Goal: Task Accomplishment & Management: Manage account settings

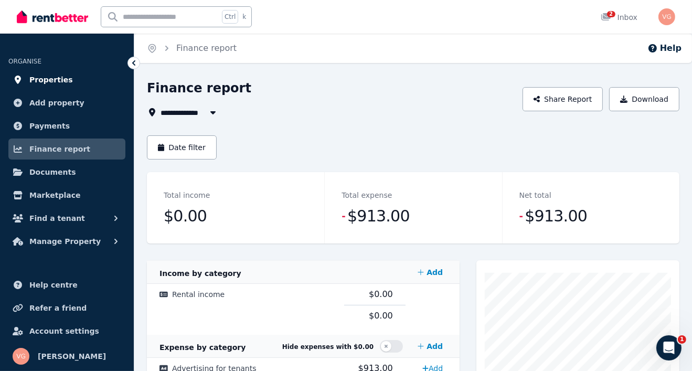
click at [50, 79] on span "Properties" at bounding box center [51, 79] width 44 height 13
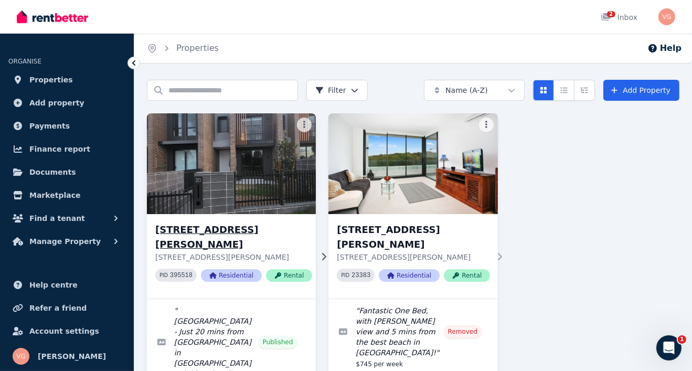
click at [196, 231] on h3 "[STREET_ADDRESS][PERSON_NAME]" at bounding box center [233, 236] width 157 height 29
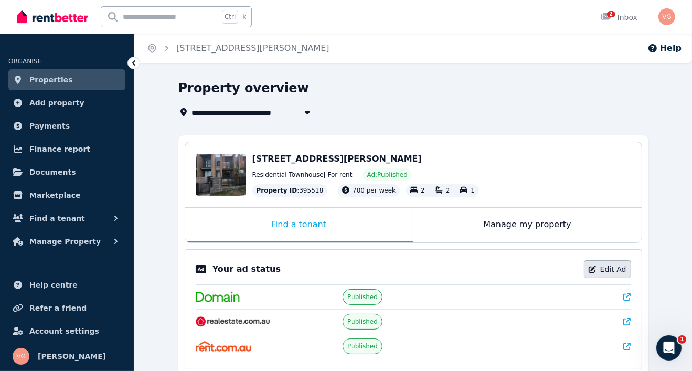
click at [606, 269] on link "Edit Ad" at bounding box center [607, 269] width 47 height 18
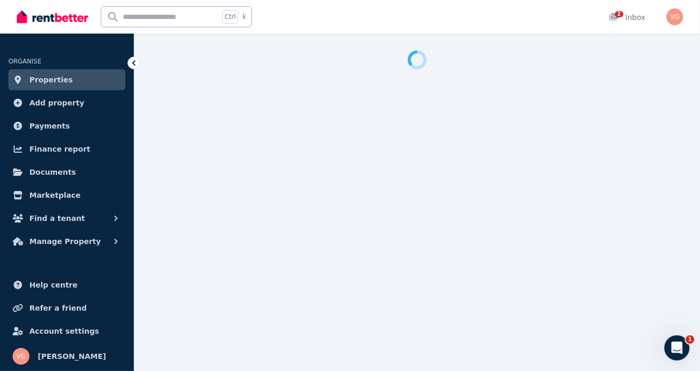
select select "**********"
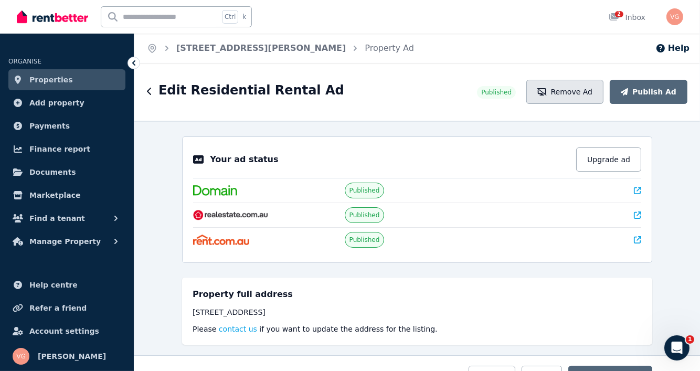
click at [581, 94] on button "Remove Ad" at bounding box center [564, 92] width 77 height 24
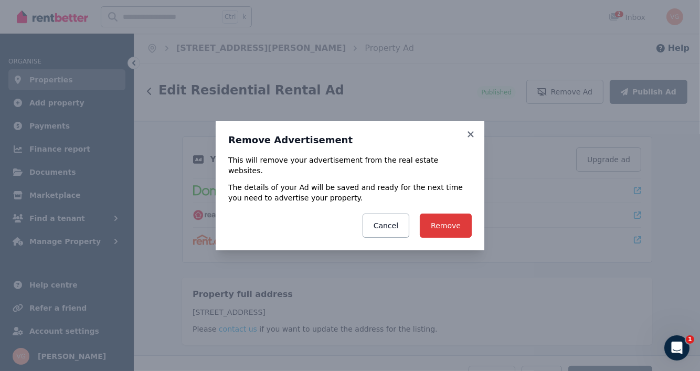
click at [454, 219] on button "Remove" at bounding box center [446, 225] width 52 height 24
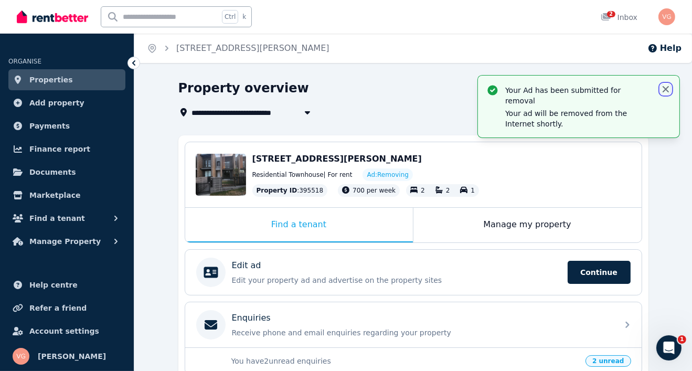
click at [667, 88] on icon "button" at bounding box center [665, 89] width 6 height 6
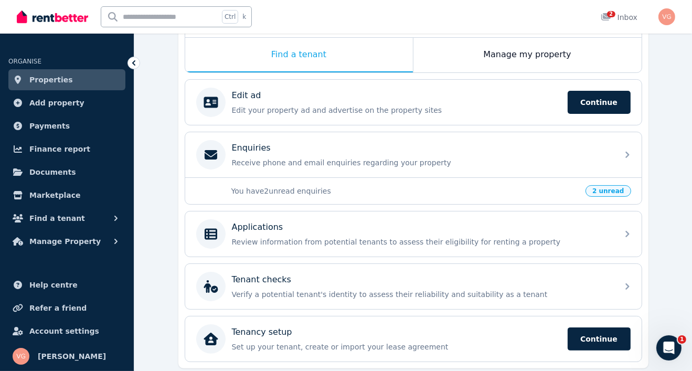
scroll to position [170, 0]
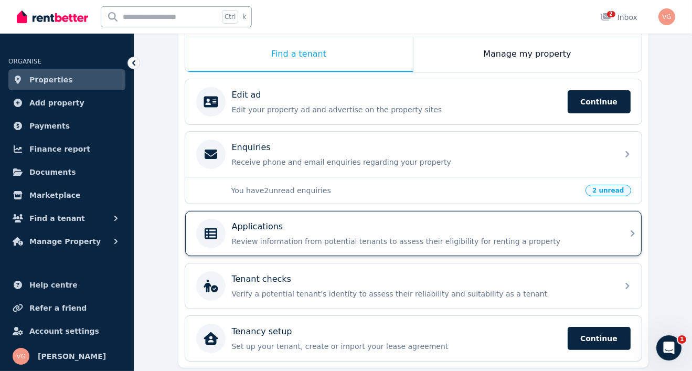
click at [260, 231] on p "Applications" at bounding box center [257, 226] width 51 height 13
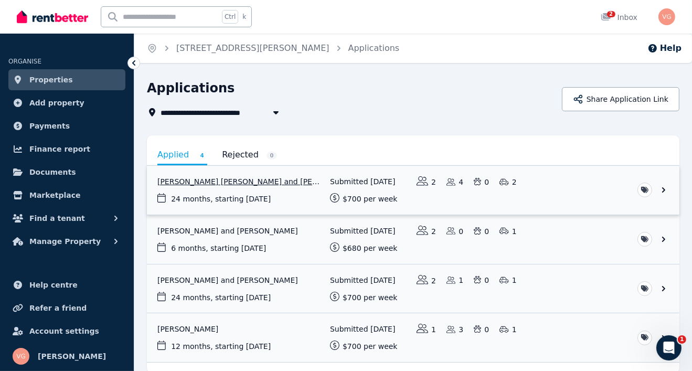
click at [664, 193] on link "View application: Amani Ahmed Khalil and Ehab Alrosan" at bounding box center [413, 190] width 532 height 49
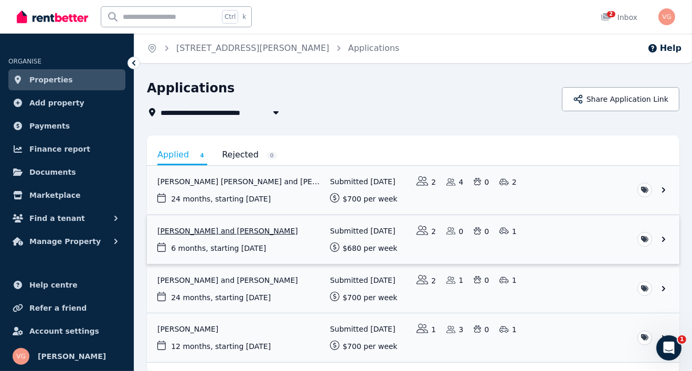
click at [662, 239] on link "View application: Aaron Lal and Shivanjli Lal" at bounding box center [413, 239] width 532 height 49
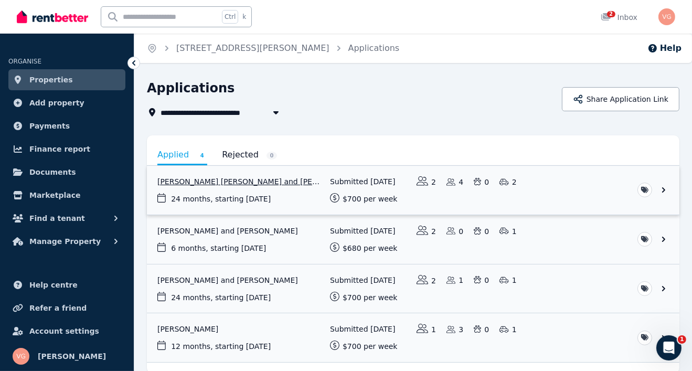
click at [271, 180] on link "View application: Amani Ahmed Khalil and Ehab Alrosan" at bounding box center [413, 190] width 532 height 49
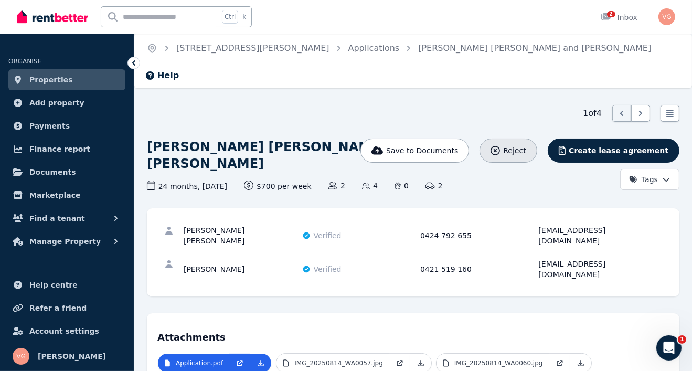
click at [526, 145] on span "Reject" at bounding box center [514, 150] width 23 height 10
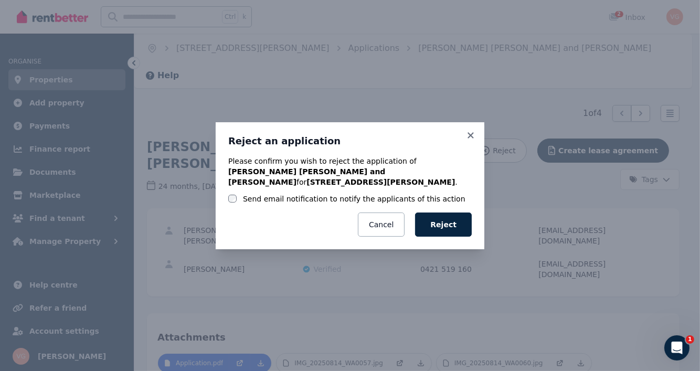
click at [232, 198] on div at bounding box center [232, 199] width 8 height 10
drag, startPoint x: 452, startPoint y: 220, endPoint x: 357, endPoint y: 244, distance: 98.5
click at [357, 244] on div "Reject an application Please confirm you wish to reject the application of [PER…" at bounding box center [350, 185] width 700 height 371
click at [445, 220] on button "Reject" at bounding box center [443, 224] width 57 height 24
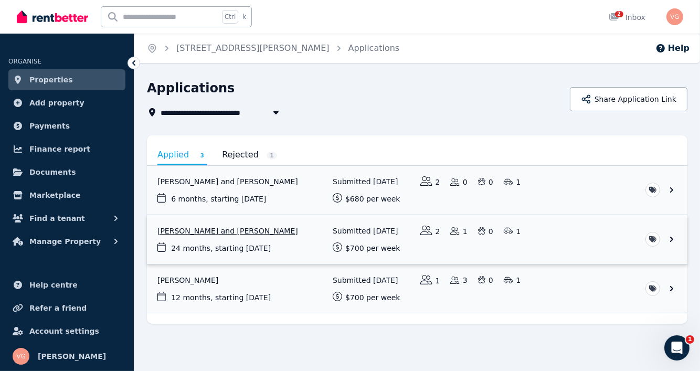
click at [672, 236] on link "View application: Muhammad Salman Abid and Samah Abdi" at bounding box center [417, 239] width 540 height 49
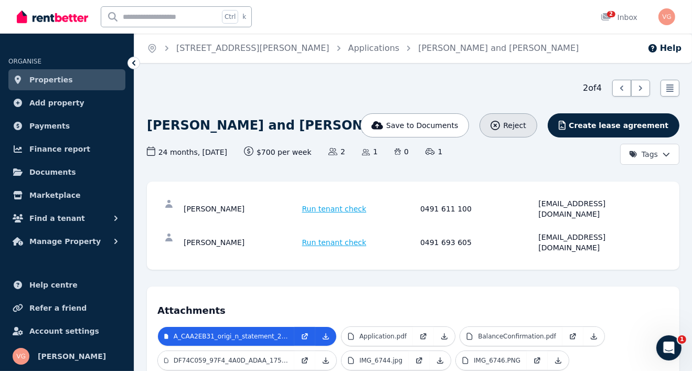
click at [526, 123] on span "Reject" at bounding box center [514, 125] width 23 height 10
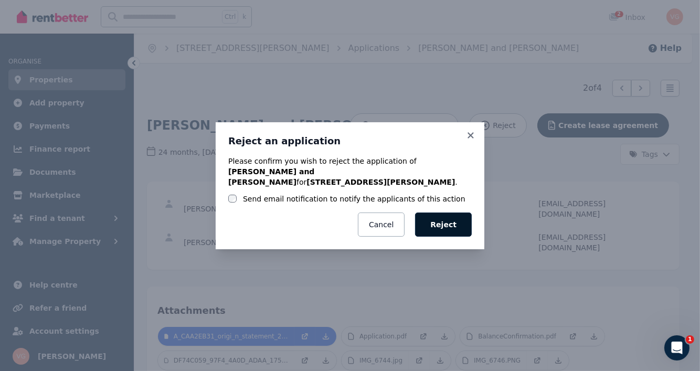
click at [431, 217] on button "Reject" at bounding box center [443, 224] width 57 height 24
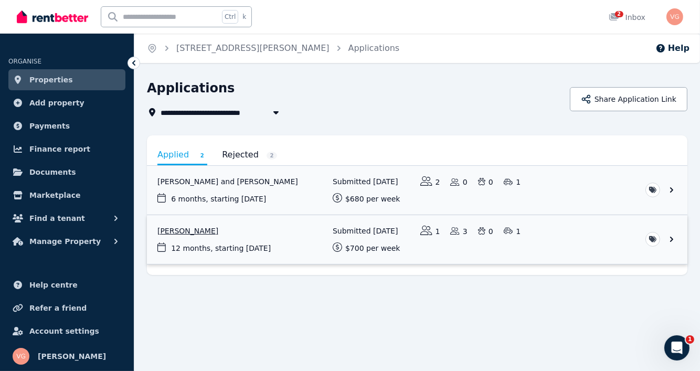
click at [672, 238] on link "View application: Elizabeth Martinez" at bounding box center [417, 239] width 540 height 49
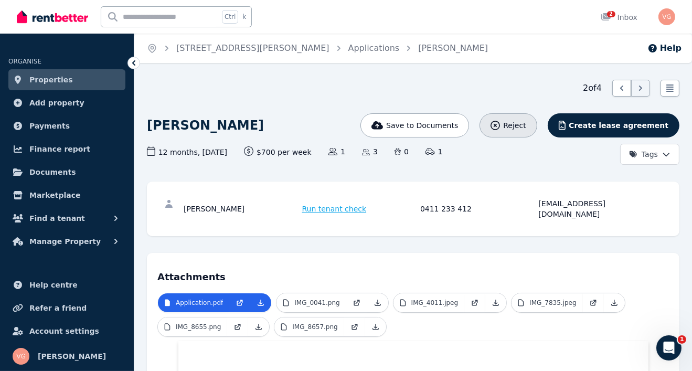
click at [526, 123] on span "Reject" at bounding box center [514, 125] width 23 height 10
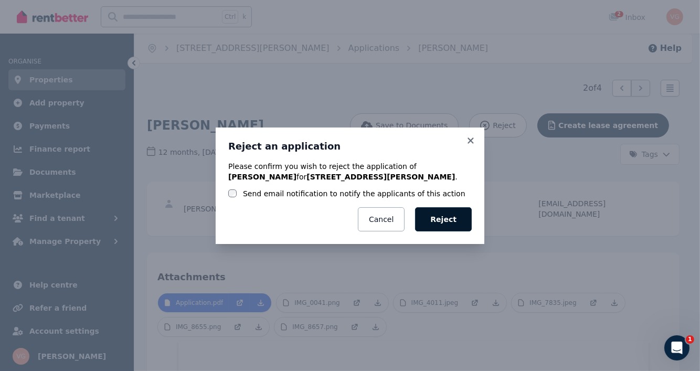
click at [452, 221] on button "Reject" at bounding box center [443, 219] width 57 height 24
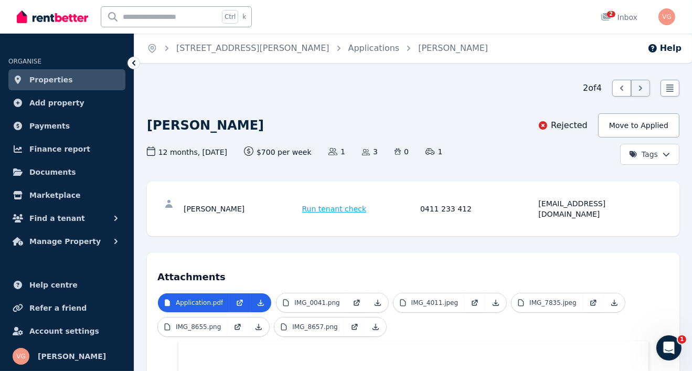
click at [42, 74] on span "Properties" at bounding box center [51, 79] width 44 height 13
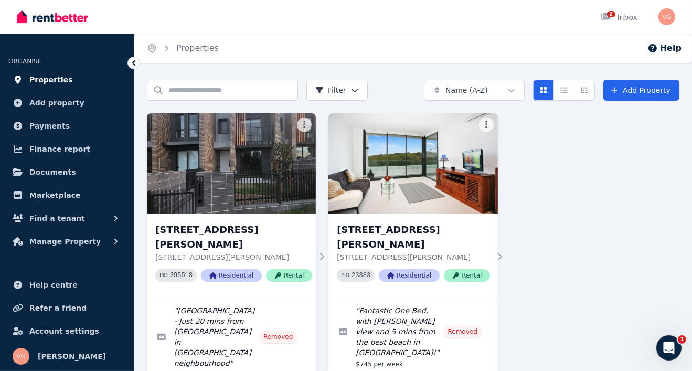
click at [40, 77] on span "Properties" at bounding box center [51, 79] width 44 height 13
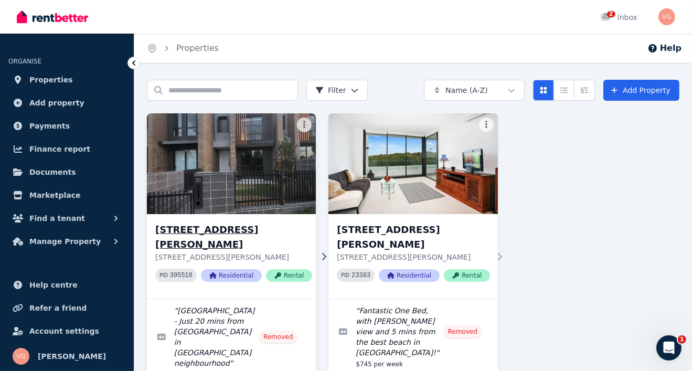
click at [197, 227] on h3 "[STREET_ADDRESS][PERSON_NAME]" at bounding box center [233, 236] width 157 height 29
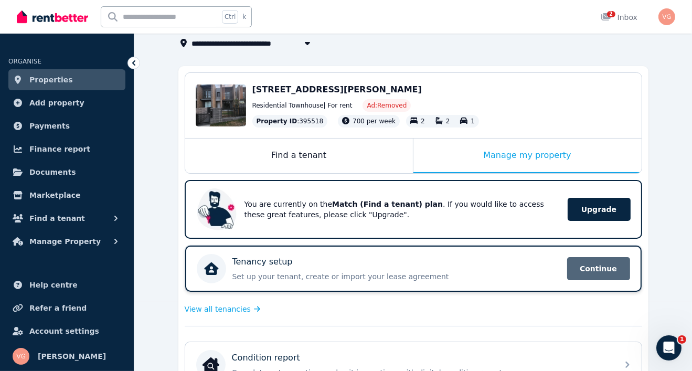
scroll to position [69, 0]
click at [363, 143] on div "Find a tenant" at bounding box center [299, 155] width 228 height 35
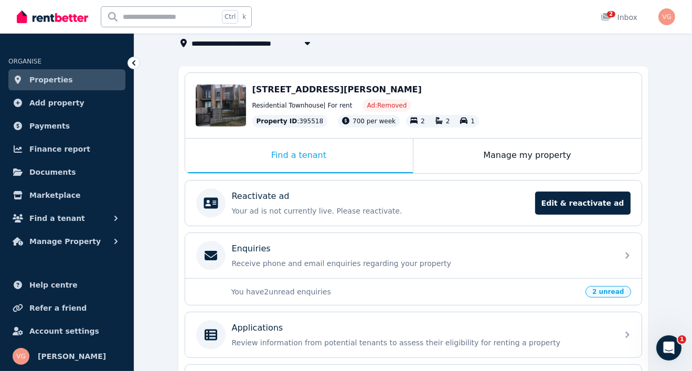
click at [403, 294] on p "You have 2 unread enquiries" at bounding box center [405, 291] width 348 height 10
click at [618, 287] on span "2 unread" at bounding box center [607, 292] width 45 height 12
click at [244, 294] on p "You have 2 unread enquiries" at bounding box center [405, 291] width 348 height 10
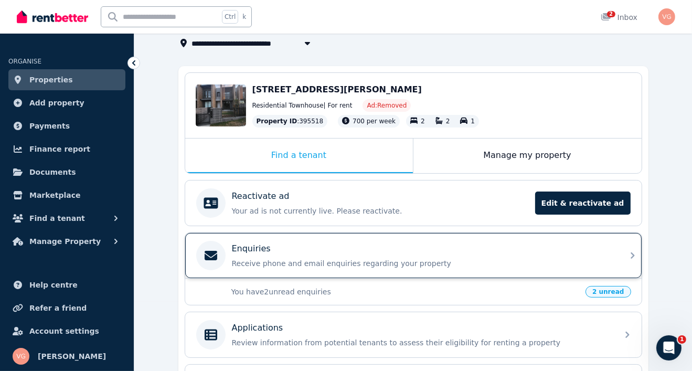
click at [620, 245] on div "Enquiries Receive phone and email enquiries regarding your property" at bounding box center [413, 255] width 456 height 45
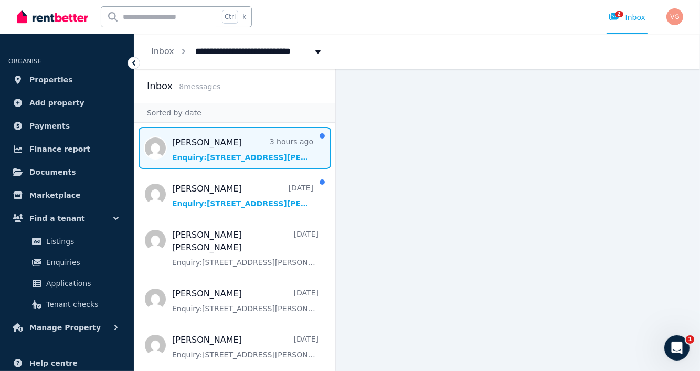
click at [209, 154] on span "Message list" at bounding box center [234, 148] width 201 height 42
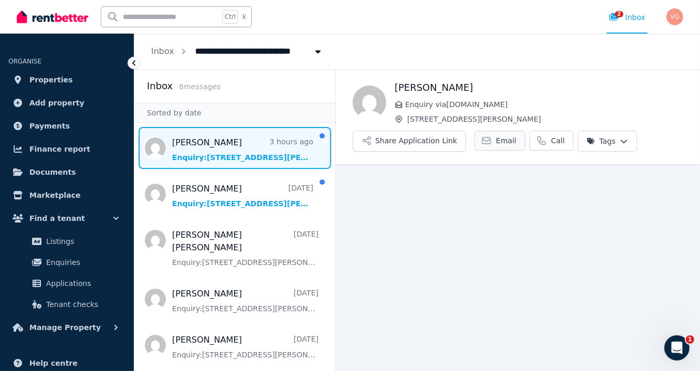
click at [496, 139] on span "Email" at bounding box center [506, 140] width 20 height 10
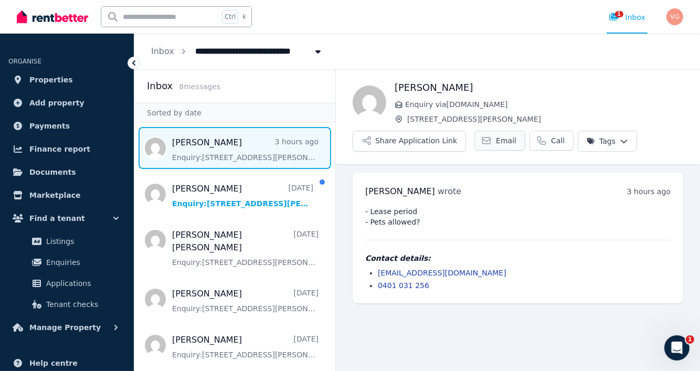
click at [496, 139] on span "Email" at bounding box center [506, 140] width 20 height 10
click at [497, 146] on link "Email" at bounding box center [499, 141] width 51 height 20
click at [499, 149] on link "Email" at bounding box center [499, 141] width 51 height 20
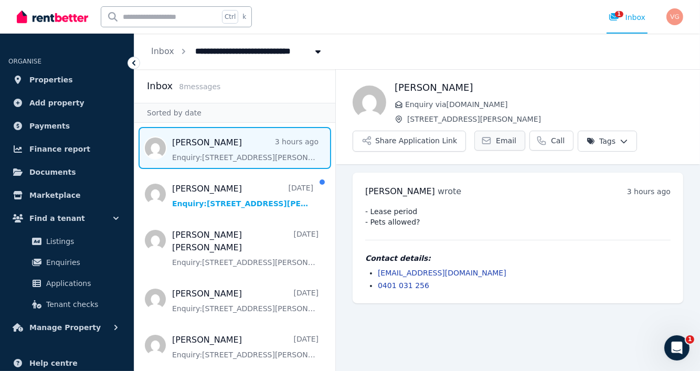
click at [496, 138] on span "Email" at bounding box center [506, 140] width 20 height 10
click at [486, 141] on link "Email" at bounding box center [499, 141] width 51 height 20
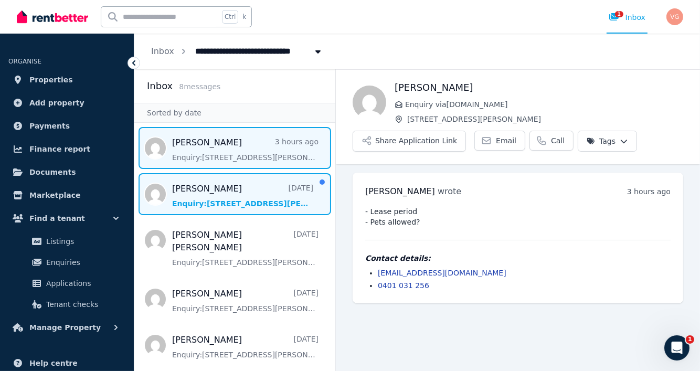
click at [211, 187] on span "Message list" at bounding box center [234, 194] width 201 height 42
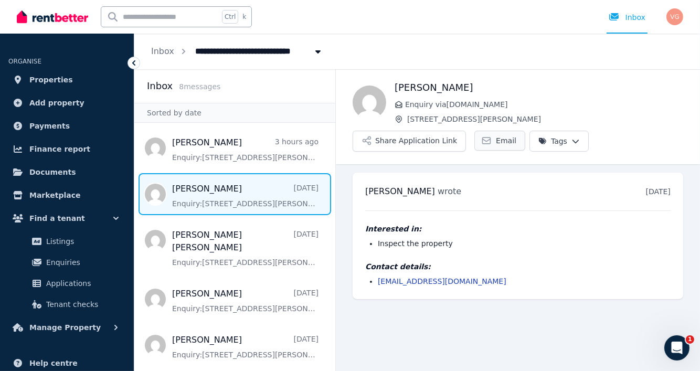
click at [496, 144] on span "Email" at bounding box center [506, 140] width 20 height 10
